Goal: Task Accomplishment & Management: Manage account settings

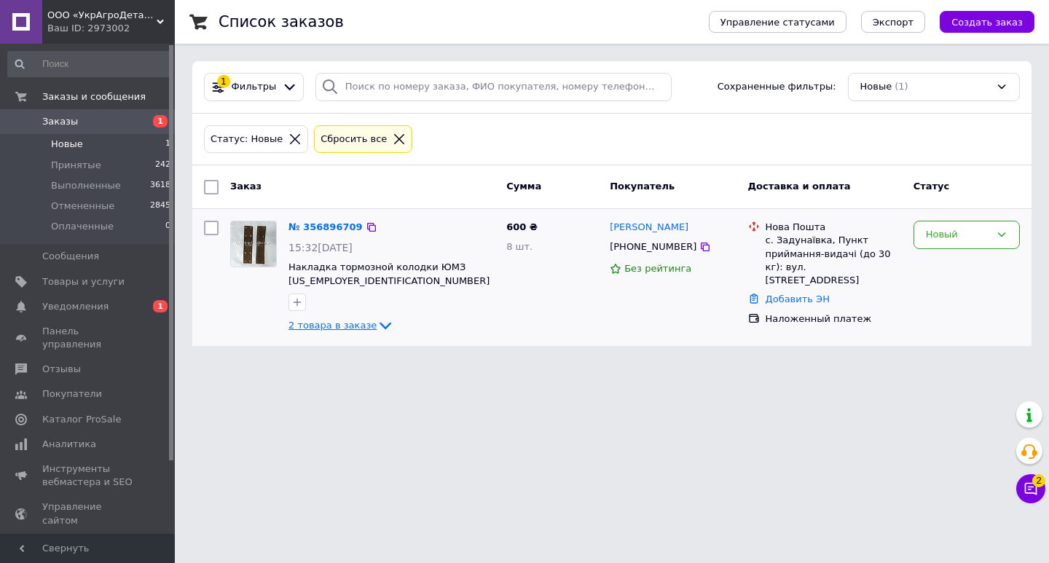
click at [348, 325] on span "2 товара в заказе" at bounding box center [332, 325] width 88 height 11
